Goal: Task Accomplishment & Management: Complete application form

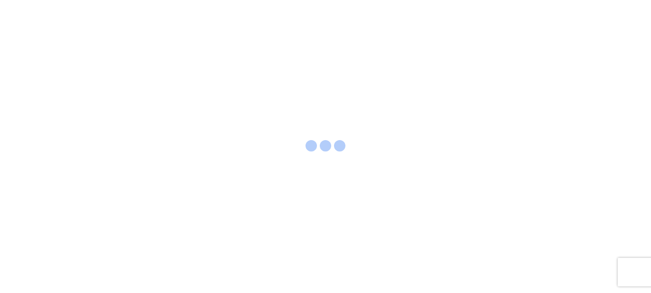
select select "FULL"
select select "LBS"
select select "IN"
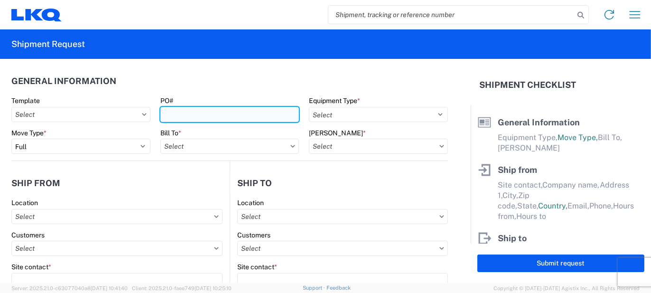
click at [190, 117] on input "PO#" at bounding box center [229, 114] width 139 height 15
type input "LO427900"
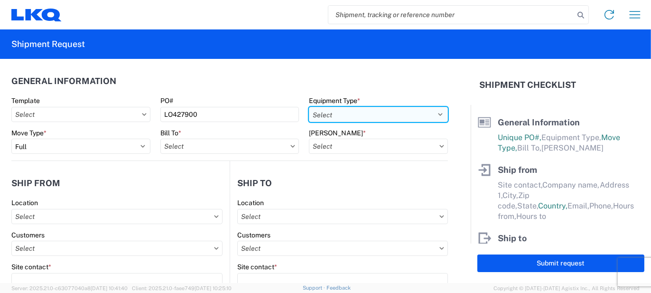
click at [373, 115] on select "Select 53’ Dry Van Flatbed Dropdeck (van) Lowboy (flatbed) Rail" at bounding box center [378, 114] width 139 height 15
select select "STDV"
click at [309, 107] on select "Select 53’ Dry Van Flatbed Dropdeck (van) Lowboy (flatbed) Rail" at bounding box center [378, 114] width 139 height 15
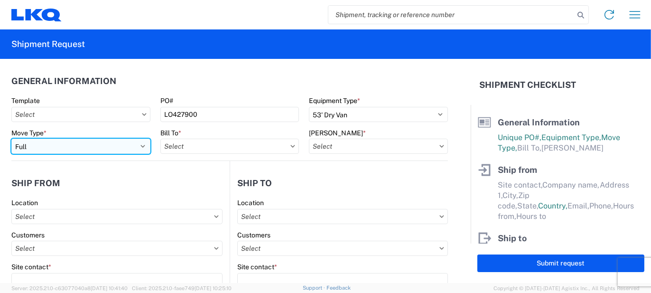
click at [118, 145] on select "Select Full Partial TL" at bounding box center [80, 145] width 139 height 15
select select "PARTIAL_TL"
click at [11, 138] on select "Select Full Partial TL" at bounding box center [80, 145] width 139 height 15
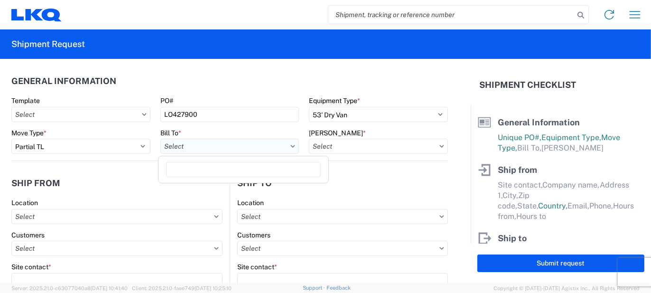
click at [193, 145] on input "text" at bounding box center [229, 145] width 139 height 15
click at [197, 172] on input at bounding box center [243, 169] width 155 height 15
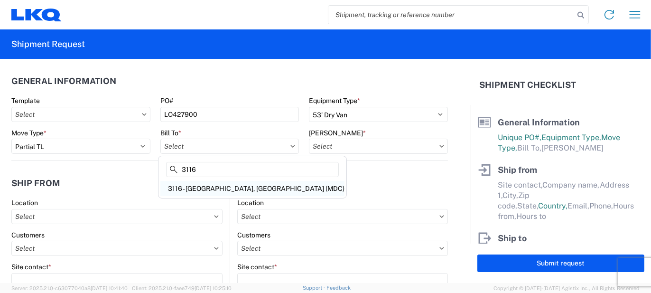
type input "3116"
click at [209, 190] on div "3116 - [GEOGRAPHIC_DATA], [GEOGRAPHIC_DATA] (MDC)" at bounding box center [252, 188] width 184 height 15
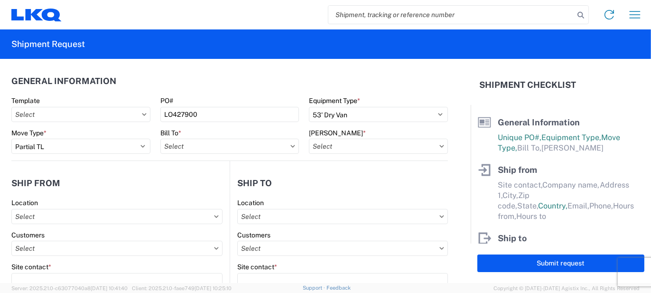
type input "3116 - [GEOGRAPHIC_DATA], [GEOGRAPHIC_DATA] (MDC)"
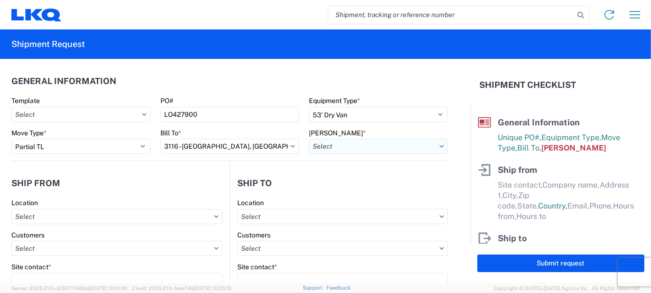
click at [345, 143] on input "text" at bounding box center [378, 145] width 139 height 15
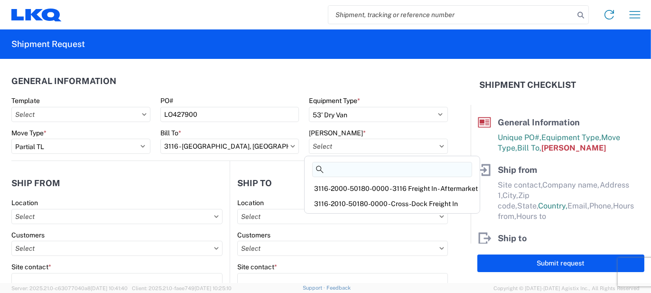
click at [343, 167] on input at bounding box center [392, 169] width 160 height 15
click at [344, 203] on div "3116-2010-50180-0000 - Cross-Dock Freight In" at bounding box center [391, 203] width 171 height 15
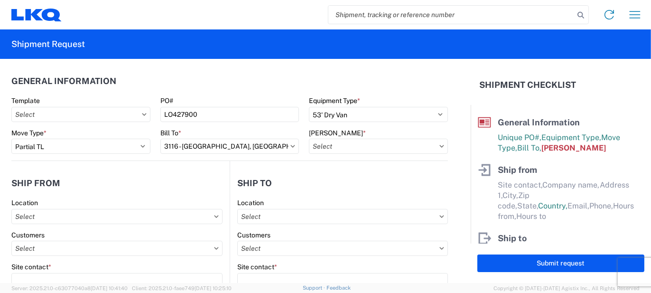
type input "3116-2010-50180-0000 - Cross-Dock Freight In"
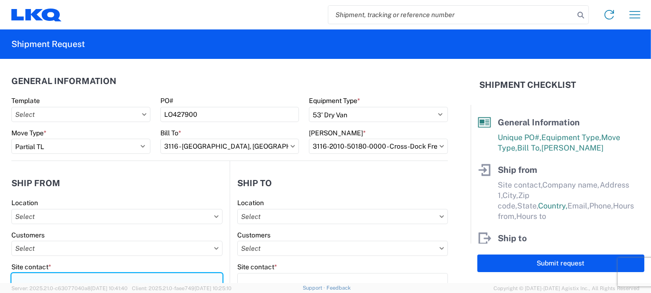
click at [57, 276] on input "Site contact *" at bounding box center [116, 280] width 211 height 15
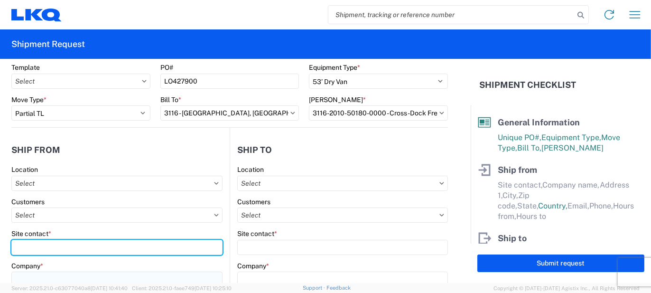
scroll to position [47, 0]
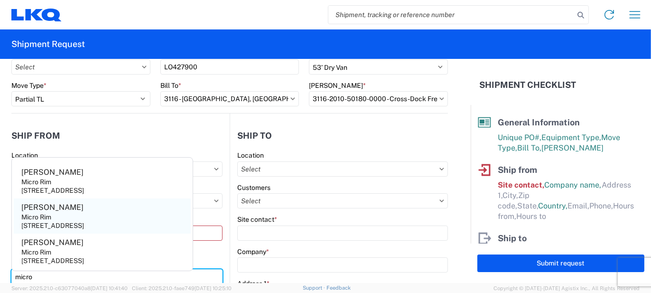
type input "micro"
click at [74, 219] on agx-address-suggestion-item "[PERSON_NAME] Micro Rim [STREET_ADDRESS]" at bounding box center [102, 215] width 177 height 35
type input "[PERSON_NAME]"
type input "Micro Rim"
type input "12800 E. 10 Mile"
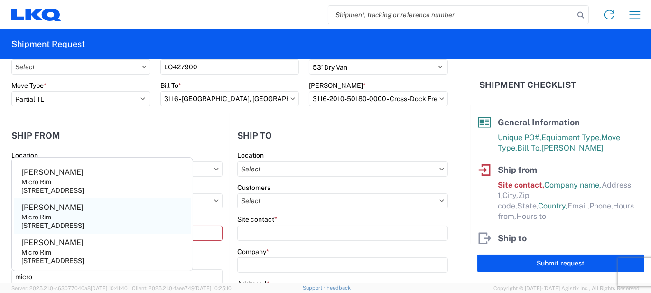
type input "[PERSON_NAME]"
type input "48089"
select select "MI"
select select "US"
type input "[EMAIL_ADDRESS][DOMAIN_NAME]"
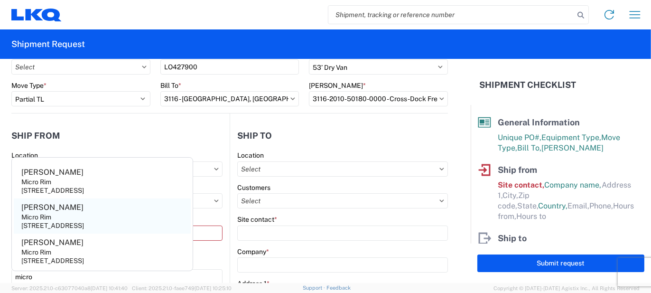
type input "[PHONE_NUMBER]"
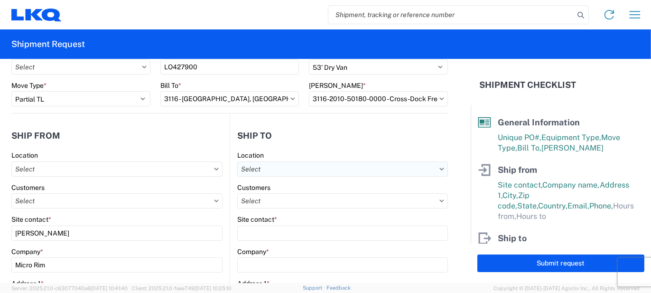
click at [327, 169] on input "text" at bounding box center [342, 168] width 211 height 15
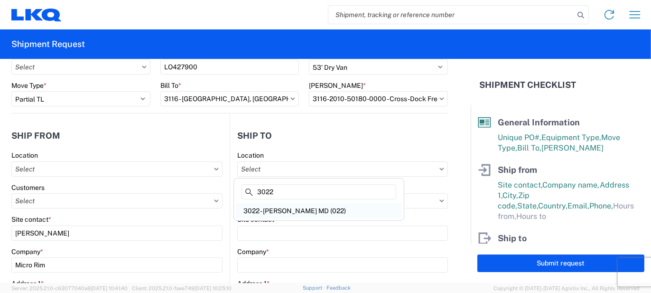
type input "3022"
click at [286, 207] on div "3022 - [PERSON_NAME] MD (022)" at bounding box center [319, 210] width 166 height 15
type input "3022 - [PERSON_NAME] MD (022)"
type input "LKQ Corporation"
type input "[STREET_ADDRESS]"
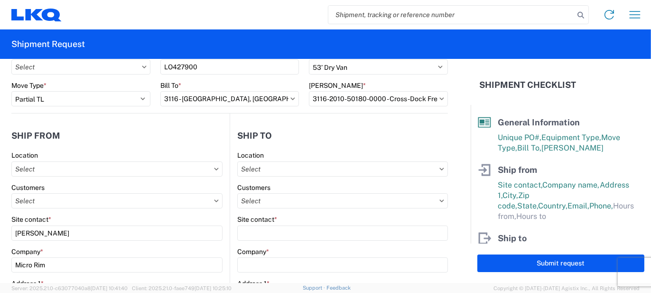
type input "Halethorpe"
type input "21227"
select select "US"
type input "[PHONE_NUMBER]"
type input "07:00"
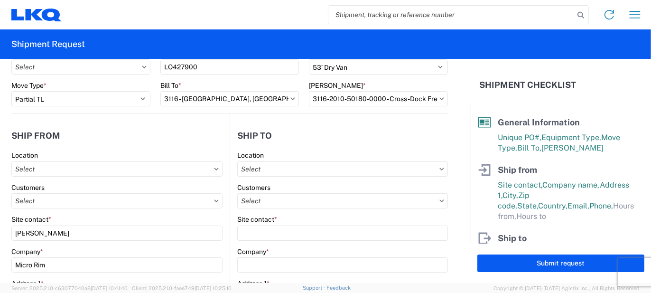
type input "23:00"
select select
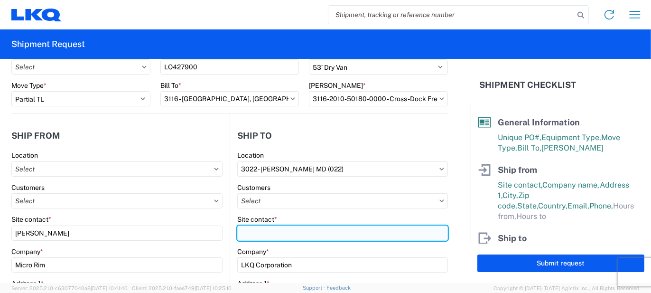
click at [257, 232] on input "Site contact *" at bounding box center [342, 232] width 211 height 15
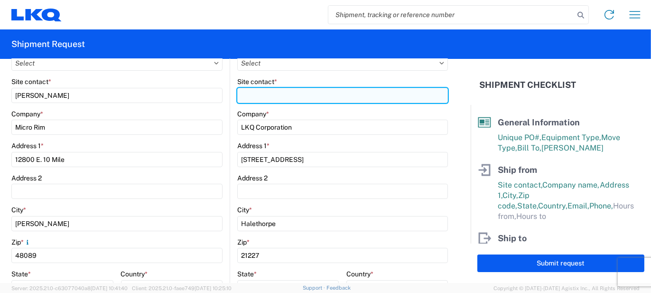
scroll to position [190, 0]
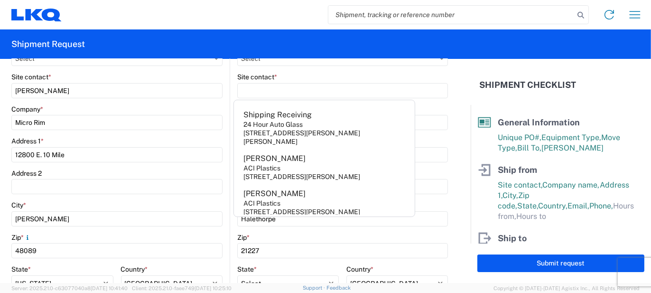
click at [230, 203] on main "3022 Location 3022 - [GEOGRAPHIC_DATA] [GEOGRAPHIC_DATA] (022) Customers Site c…" at bounding box center [339, 217] width 218 height 416
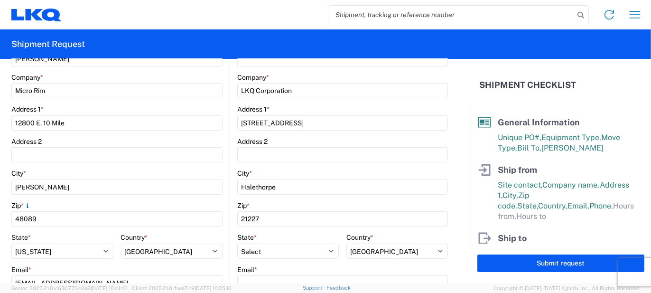
scroll to position [237, 0]
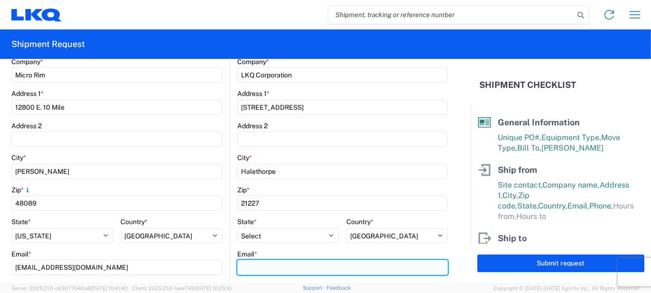
click at [251, 266] on input "Email *" at bounding box center [342, 266] width 211 height 15
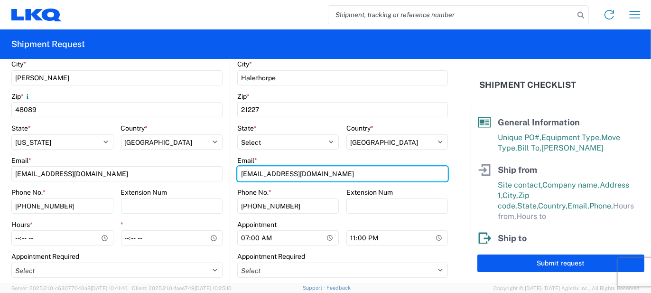
scroll to position [332, 0]
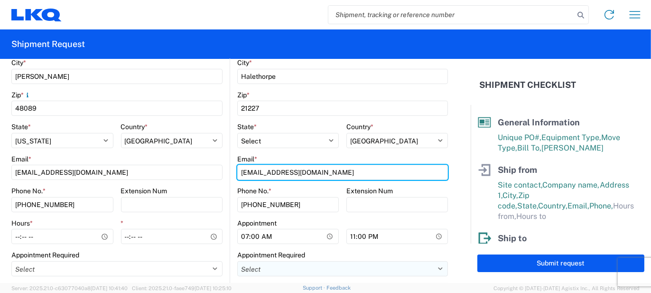
type input "[EMAIL_ADDRESS][DOMAIN_NAME]"
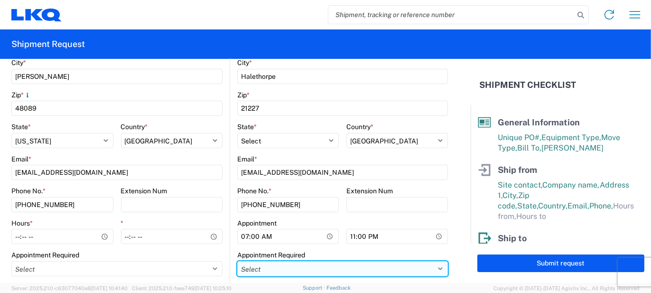
click at [257, 271] on select "Select Appt Required Appt Not Required Appt - First available" at bounding box center [342, 268] width 211 height 15
select select "apptRequired"
click at [237, 261] on select "Select Appt Required Appt Not Required Appt - First available" at bounding box center [342, 268] width 211 height 15
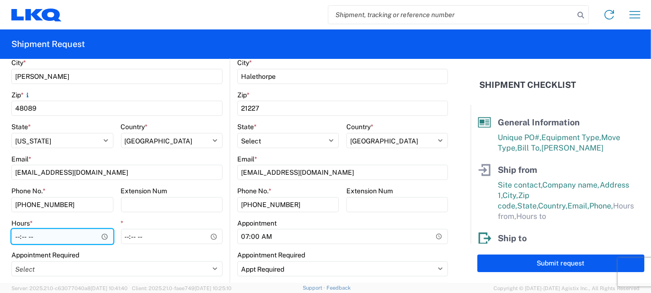
click at [63, 238] on input "Hours *" at bounding box center [62, 236] width 102 height 15
type input "07:00"
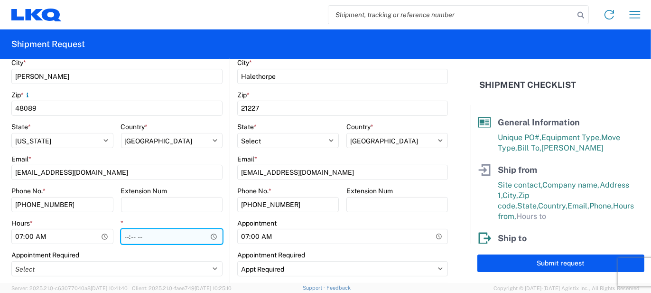
click at [128, 237] on input "*" at bounding box center [172, 236] width 102 height 15
type input "15:30"
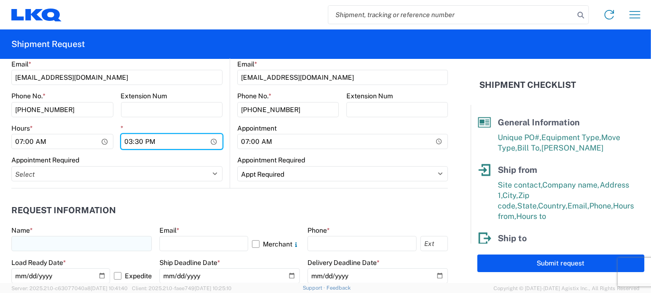
scroll to position [474, 0]
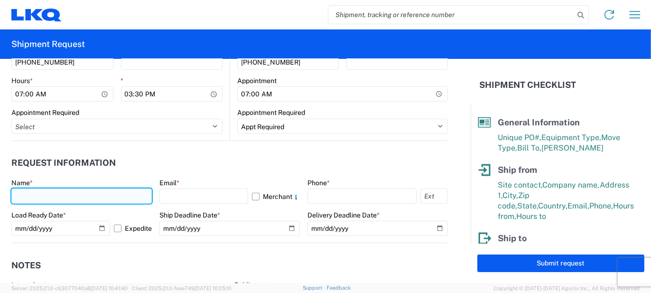
click at [81, 197] on input "text" at bounding box center [81, 195] width 140 height 15
type input "[PERSON_NAME]"
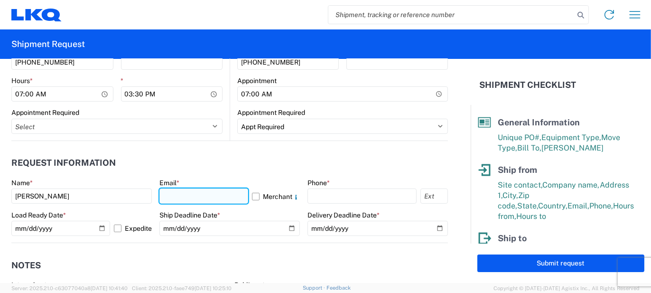
click at [169, 197] on input "text" at bounding box center [203, 195] width 89 height 15
click at [243, 195] on input "[EMAIL_ADDRESS][PERSON_NAME][DOMAIN_NAME]" at bounding box center [203, 195] width 89 height 15
type input "[EMAIL_ADDRESS][PERSON_NAME][DOMAIN_NAME]"
click at [262, 192] on label "Merchant" at bounding box center [276, 195] width 48 height 15
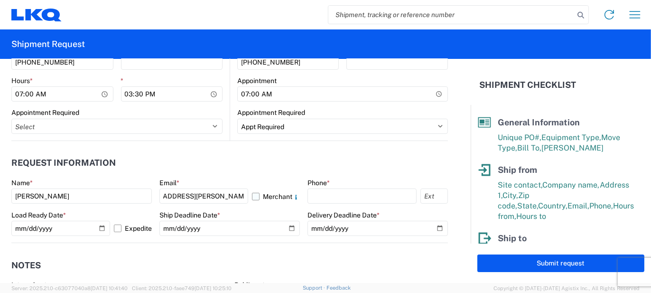
click at [0, 0] on input "Merchant" at bounding box center [0, 0] width 0 height 0
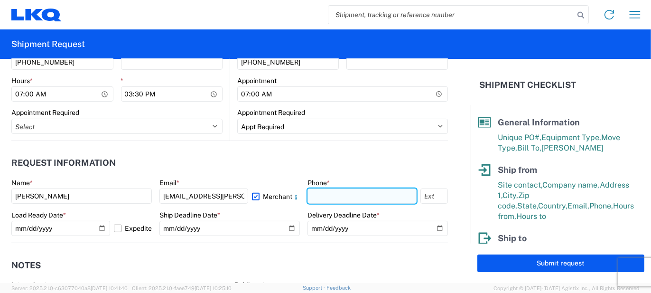
click at [322, 195] on input "text" at bounding box center [361, 195] width 109 height 15
type input "5862551686"
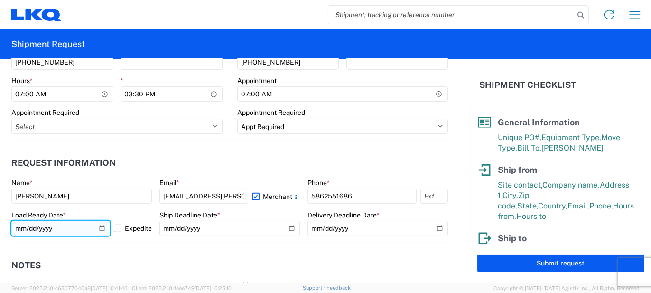
click at [98, 229] on input "[DATE]" at bounding box center [60, 227] width 99 height 15
click at [97, 229] on input "[DATE]" at bounding box center [60, 227] width 99 height 15
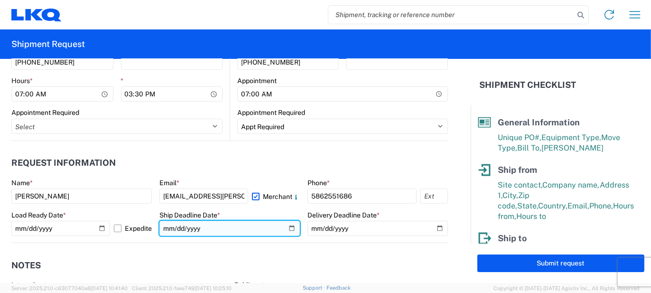
click at [284, 228] on input "date" at bounding box center [229, 227] width 140 height 15
type input "[DATE]"
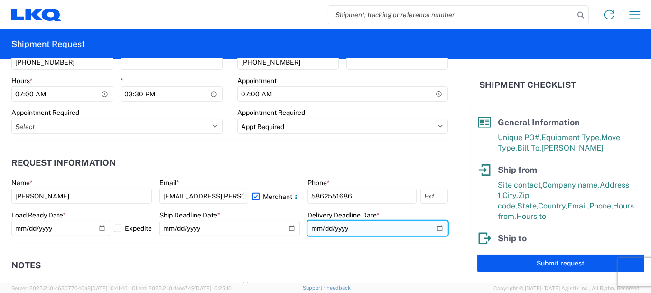
click at [433, 225] on input "date" at bounding box center [377, 227] width 140 height 15
type input "[DATE]"
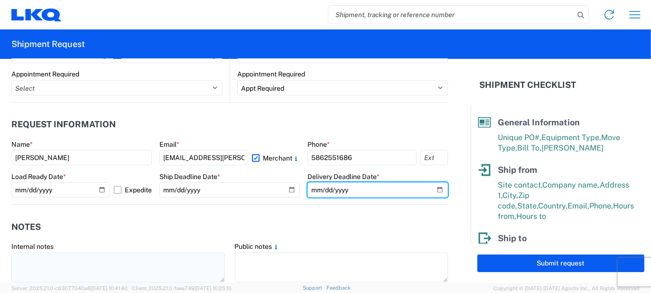
scroll to position [569, 0]
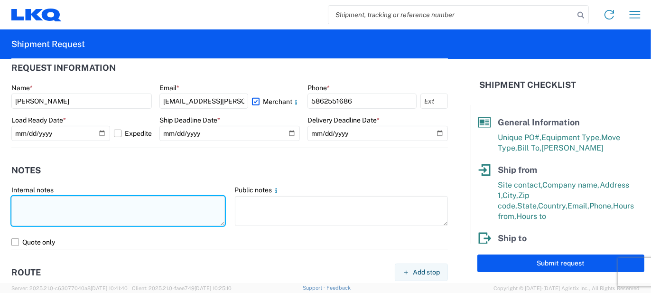
click at [121, 206] on textarea at bounding box center [117, 211] width 213 height 30
type textarea "95pcs, 24 boxes, 6 skids, 77x48x103 NEED SWING DOORS"
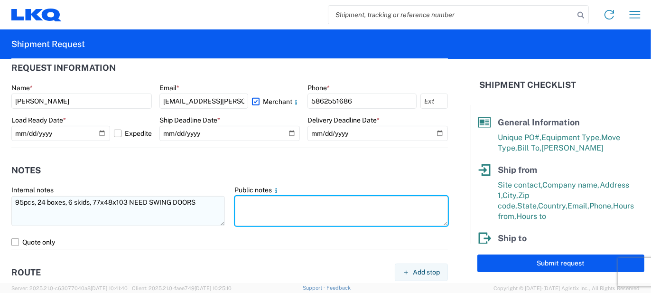
paste textarea "95pcs, 24 boxes, 6 skids, 77x48x103 NEED SWING DOORS"
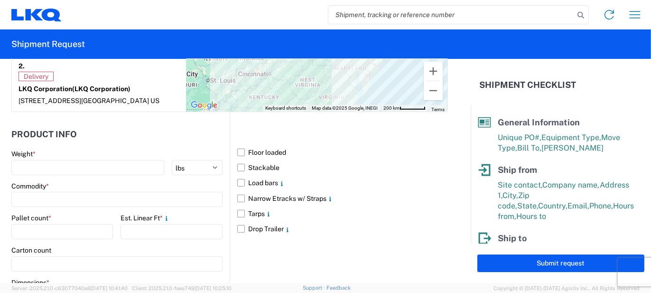
scroll to position [901, 0]
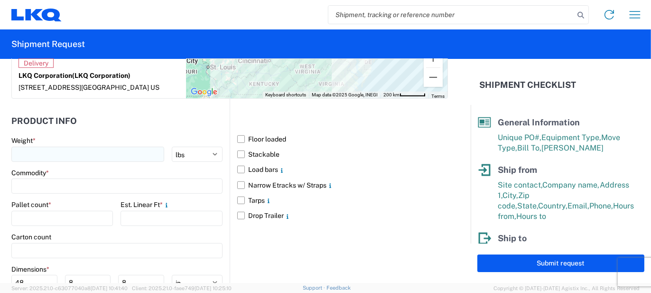
type textarea "95pcs, 24 boxes, 6 skids, 77x48x103 NEED SWING DOORS"
click at [86, 148] on input "number" at bounding box center [87, 154] width 153 height 15
type input "2400"
click at [77, 178] on input at bounding box center [116, 185] width 211 height 15
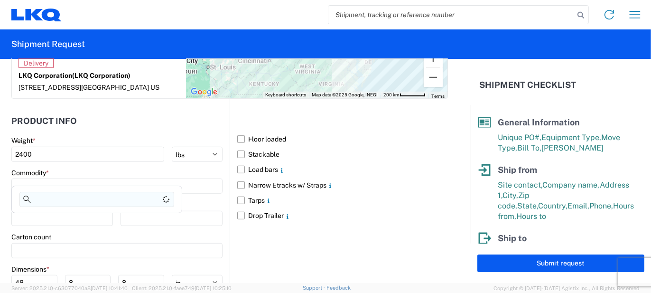
click at [67, 192] on input at bounding box center [96, 199] width 155 height 15
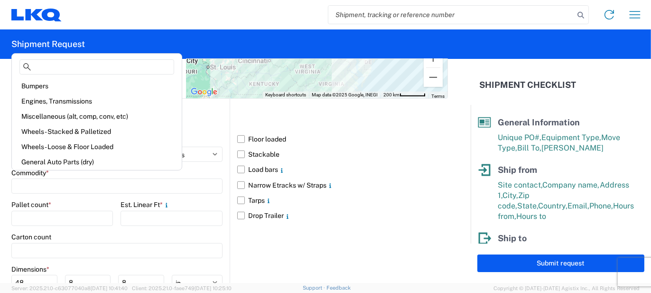
click at [44, 84] on div "Bumpers" at bounding box center [97, 85] width 166 height 15
type input "Bumpers"
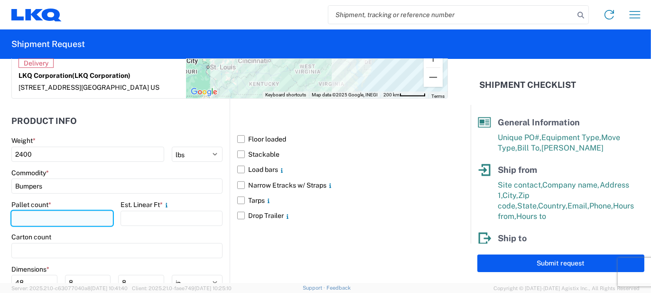
click at [88, 213] on input "number" at bounding box center [61, 218] width 101 height 15
type input "6"
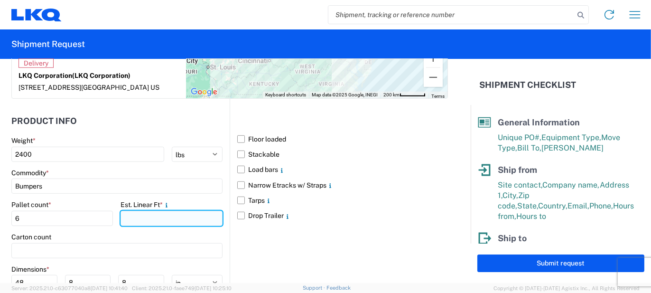
click at [144, 211] on input "number" at bounding box center [170, 218] width 101 height 15
type input "20"
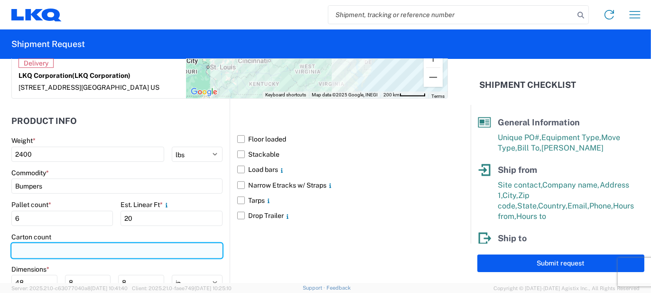
click at [66, 243] on input "number" at bounding box center [116, 250] width 211 height 15
type input "24"
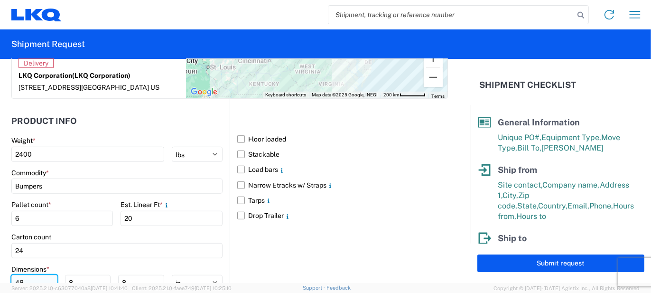
click at [19, 275] on input "48" at bounding box center [34, 282] width 46 height 15
type input "77"
click at [67, 275] on input "8" at bounding box center [88, 282] width 46 height 15
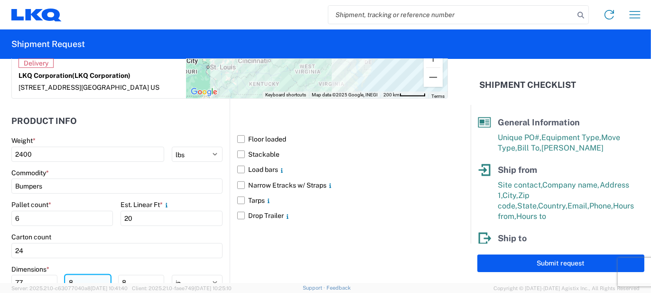
click at [67, 275] on input "8" at bounding box center [88, 282] width 46 height 15
type input "48"
click at [133, 265] on div "Dimensions *" at bounding box center [116, 269] width 211 height 9
click at [130, 275] on input "8" at bounding box center [141, 282] width 46 height 15
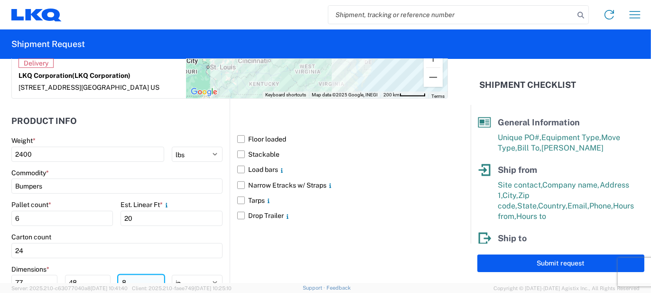
click at [130, 275] on input "8" at bounding box center [141, 282] width 46 height 15
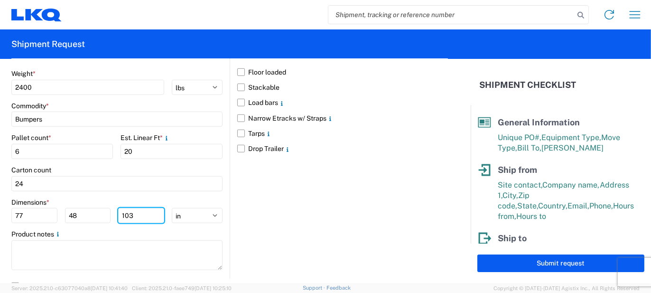
type input "103"
click at [138, 260] on div at bounding box center [116, 256] width 211 height 32
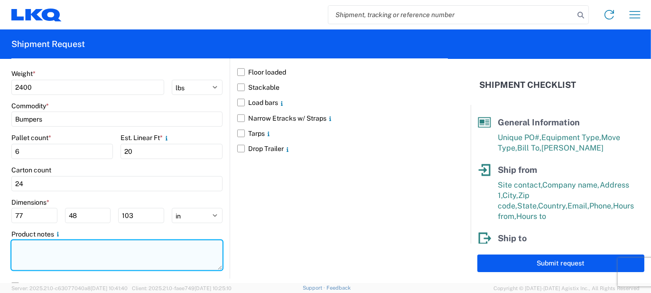
paste textarea "95pcs, 24 boxes, 6 skids, 77x48x103 NEED SWING DOORS"
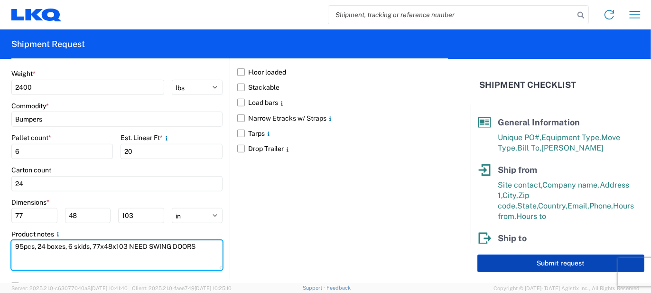
type textarea "95pcs, 24 boxes, 6 skids, 77x48x103 NEED SWING DOORS"
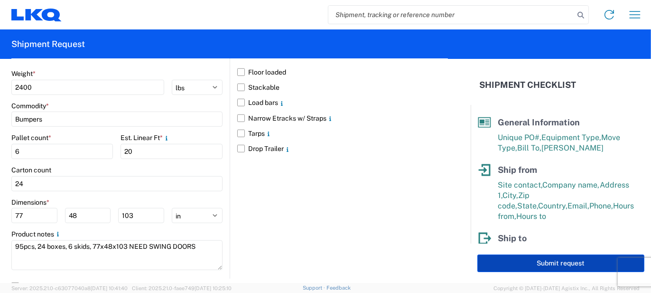
click at [507, 263] on button "Submit request" at bounding box center [560, 263] width 167 height 18
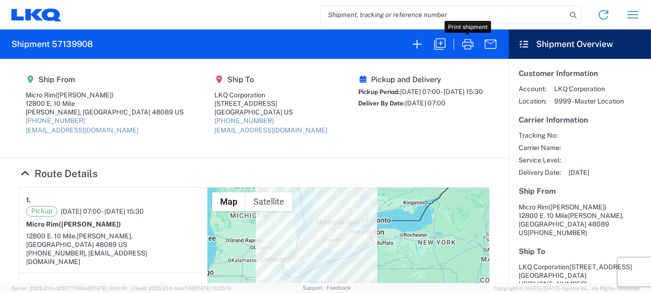
click at [461, 45] on icon "button" at bounding box center [467, 44] width 15 height 15
